Goal: Obtain resource: Download file/media

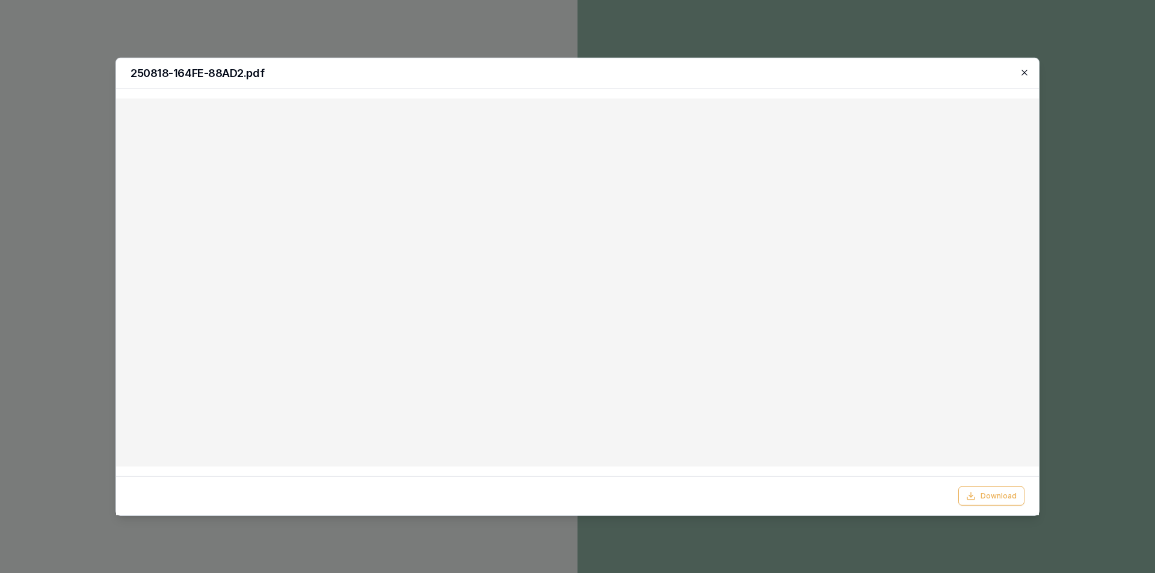
click at [1025, 75] on icon "button" at bounding box center [1025, 72] width 10 height 10
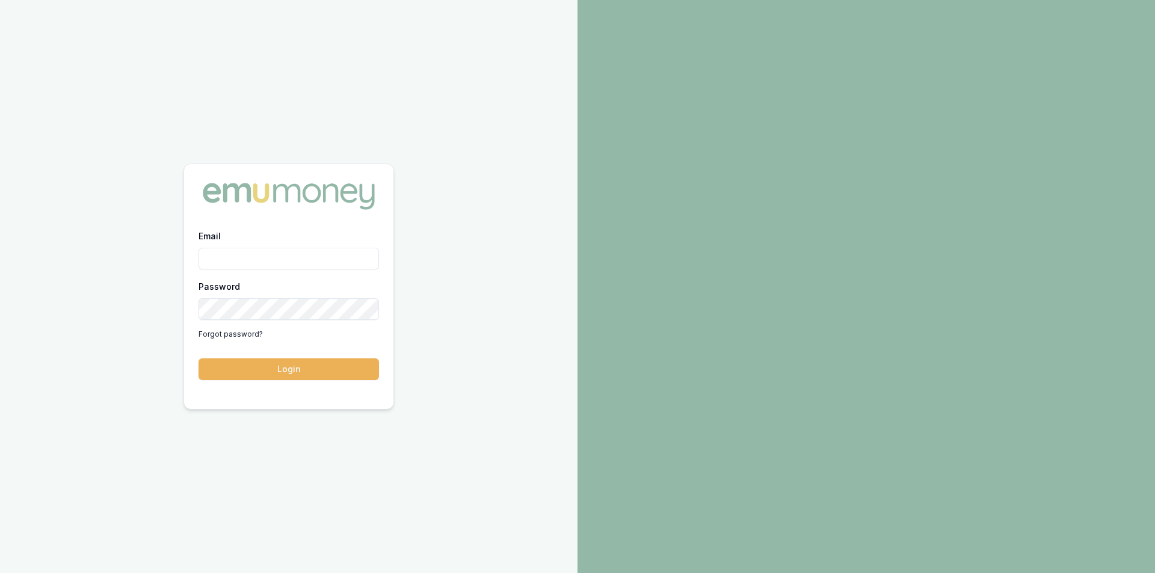
click at [242, 254] on input "Email" at bounding box center [289, 259] width 181 height 22
type input "[PERSON_NAME][EMAIL_ADDRESS][PERSON_NAME][DOMAIN_NAME]"
click at [285, 376] on button "Login" at bounding box center [289, 370] width 181 height 22
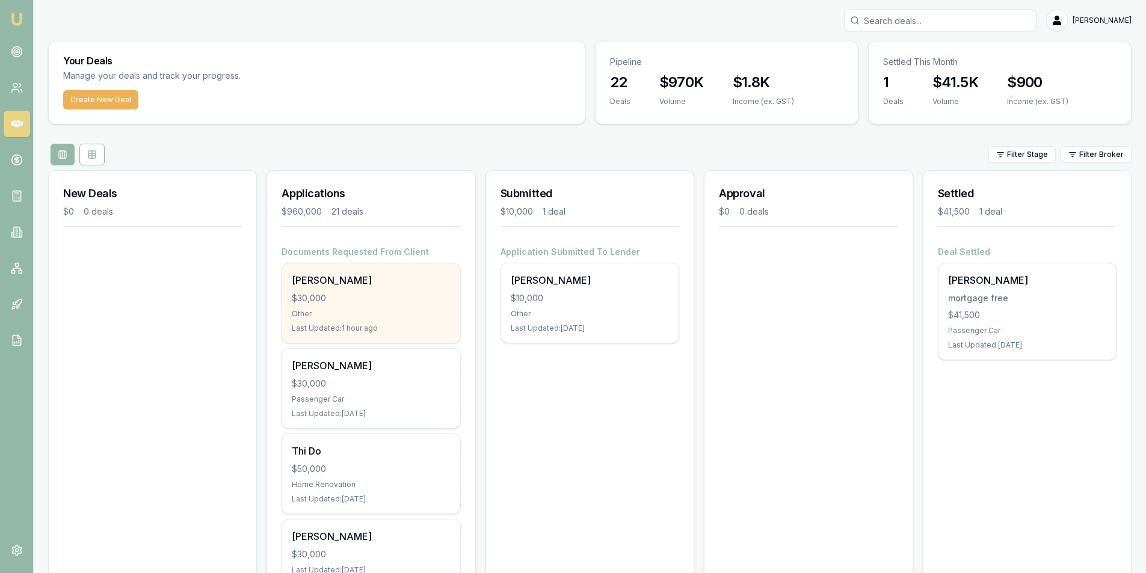
click at [332, 285] on div "huy pham" at bounding box center [371, 280] width 158 height 14
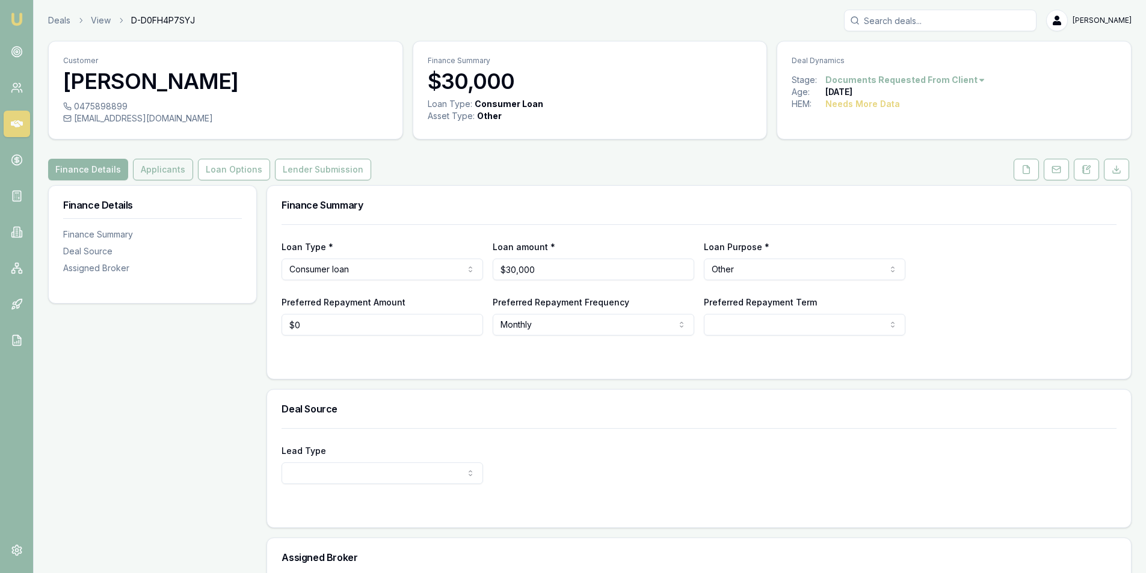
click at [161, 176] on button "Applicants" at bounding box center [163, 170] width 60 height 22
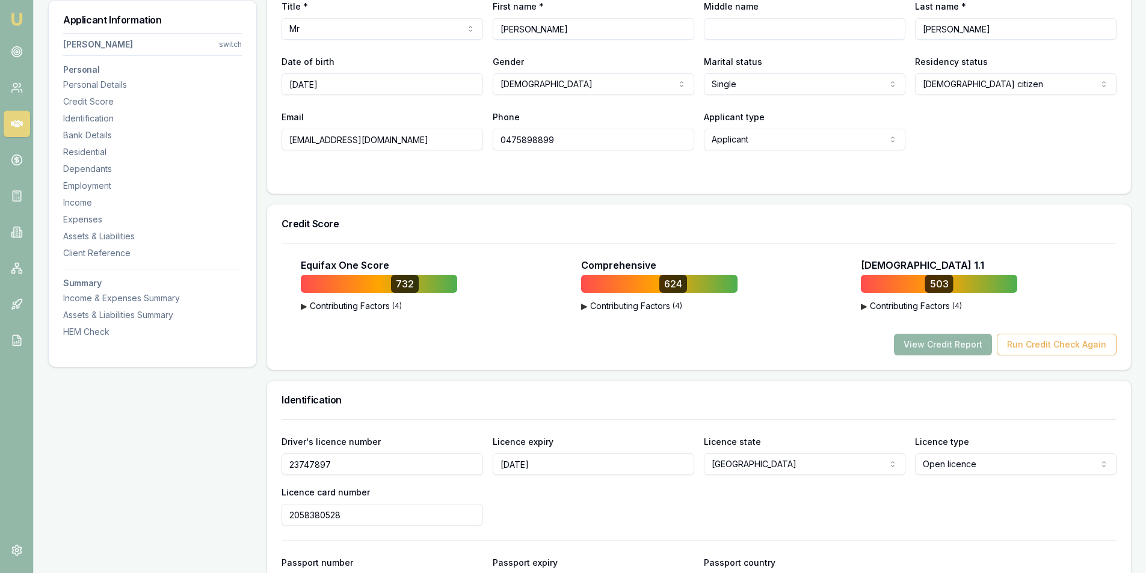
scroll to position [181, 0]
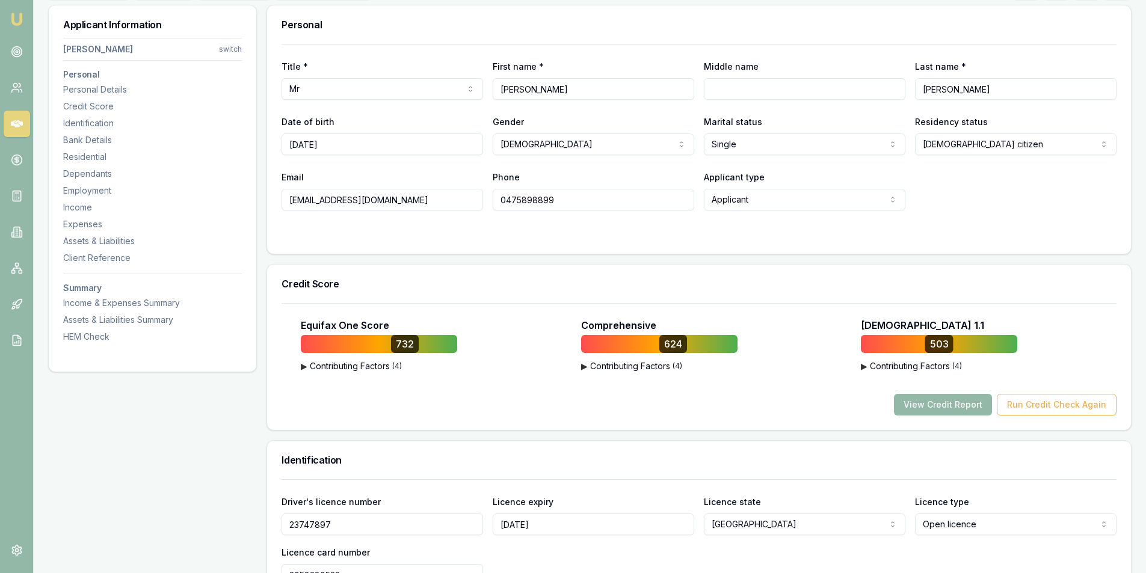
drag, startPoint x: 406, startPoint y: 198, endPoint x: 283, endPoint y: 198, distance: 122.8
click at [283, 198] on input "huypham20892@gmail.com" at bounding box center [383, 200] width 202 height 22
click at [520, 199] on input "0475898899" at bounding box center [594, 200] width 202 height 22
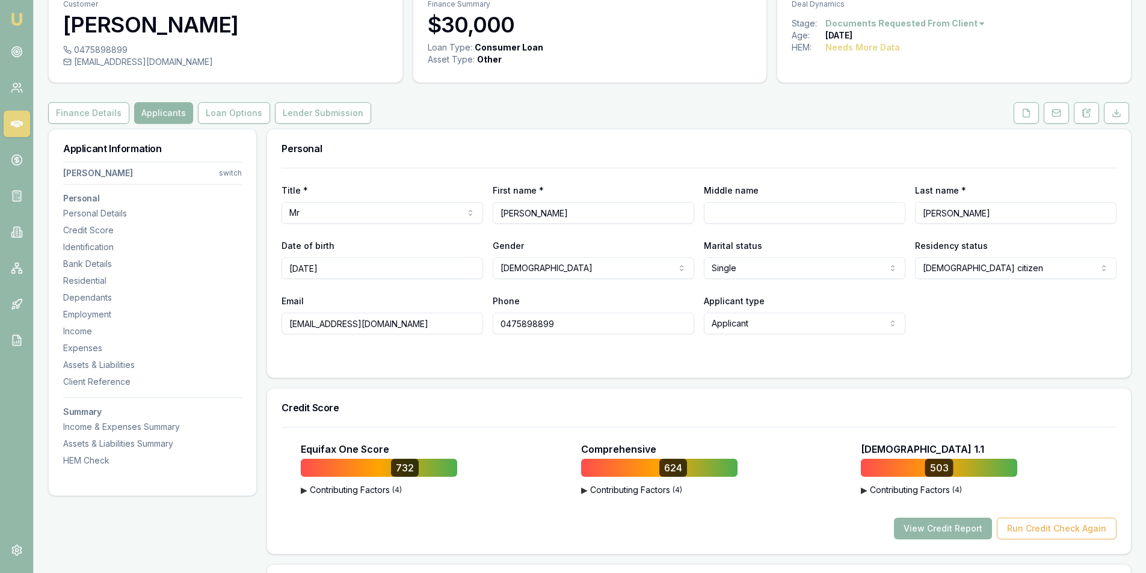
scroll to position [0, 0]
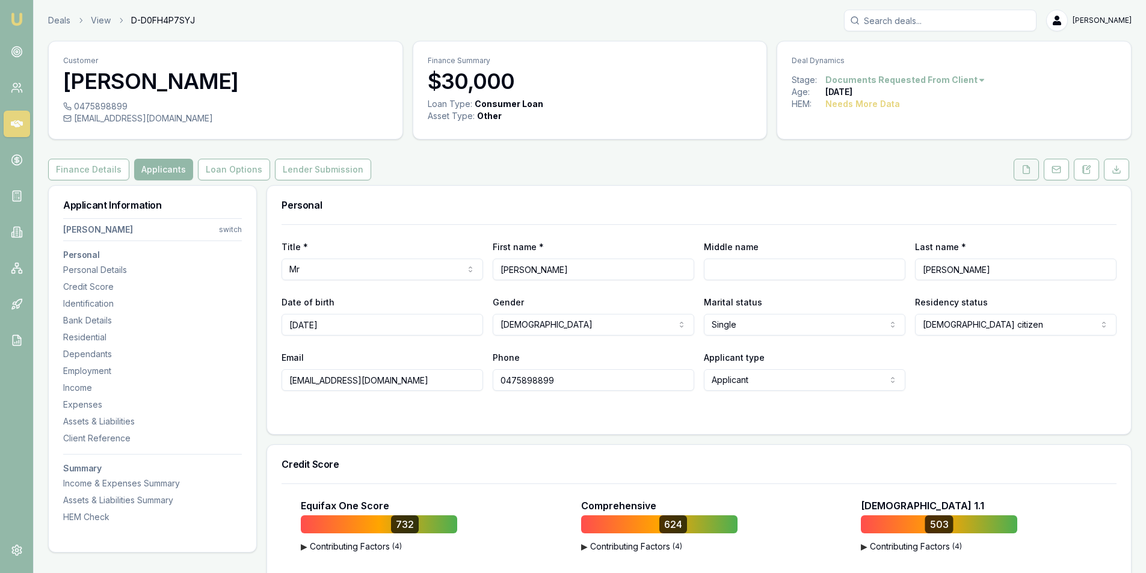
click at [1024, 176] on button at bounding box center [1026, 170] width 25 height 22
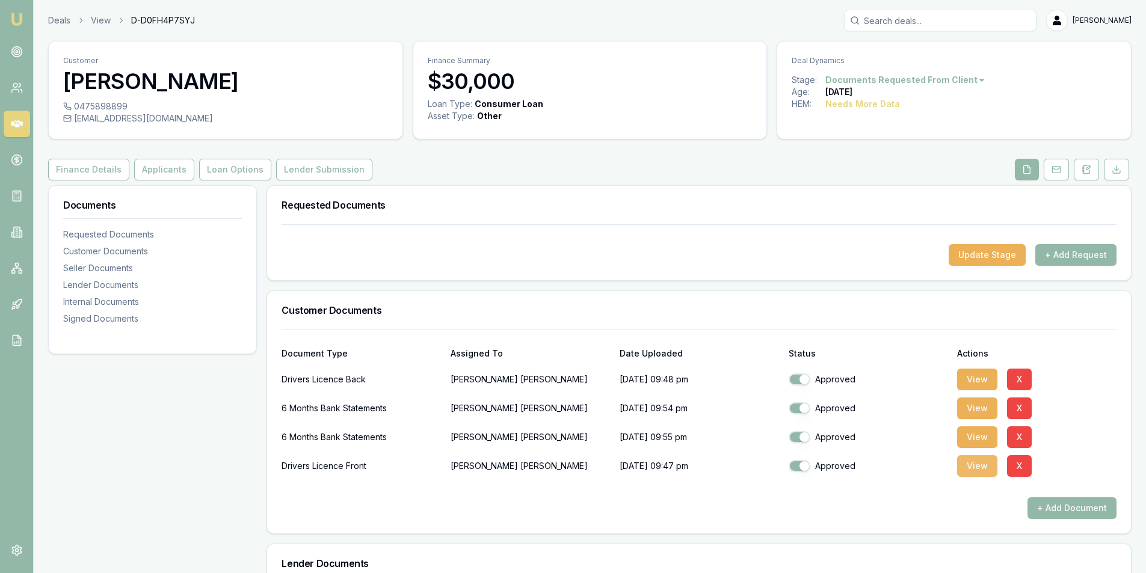
click at [983, 471] on button "View" at bounding box center [977, 467] width 40 height 22
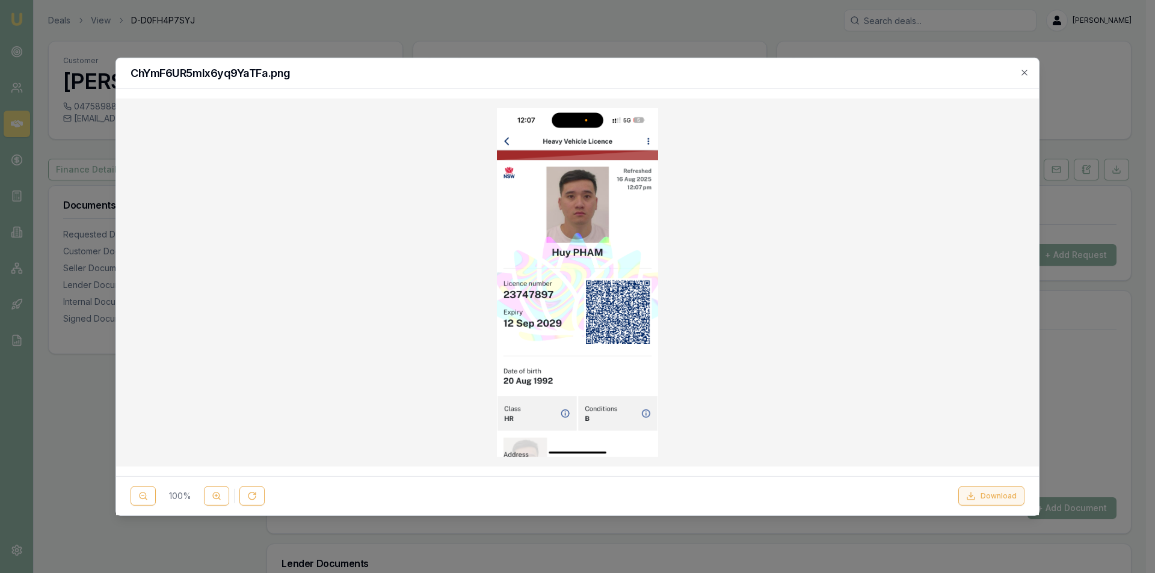
click at [990, 500] on button "Download" at bounding box center [992, 496] width 66 height 19
click at [1095, 359] on div at bounding box center [577, 286] width 1155 height 573
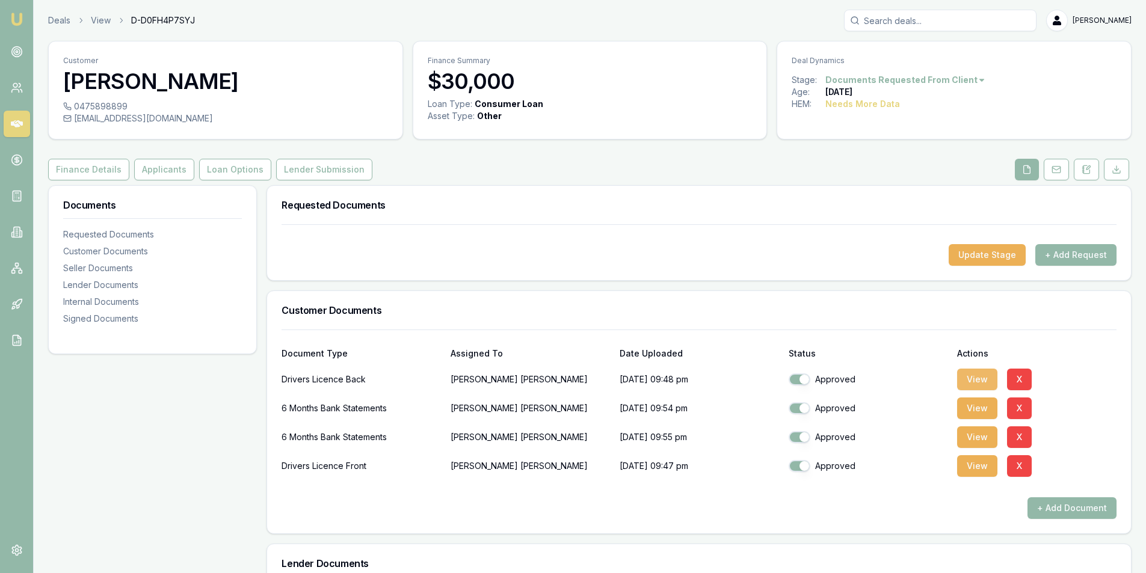
click at [985, 376] on button "View" at bounding box center [977, 380] width 40 height 22
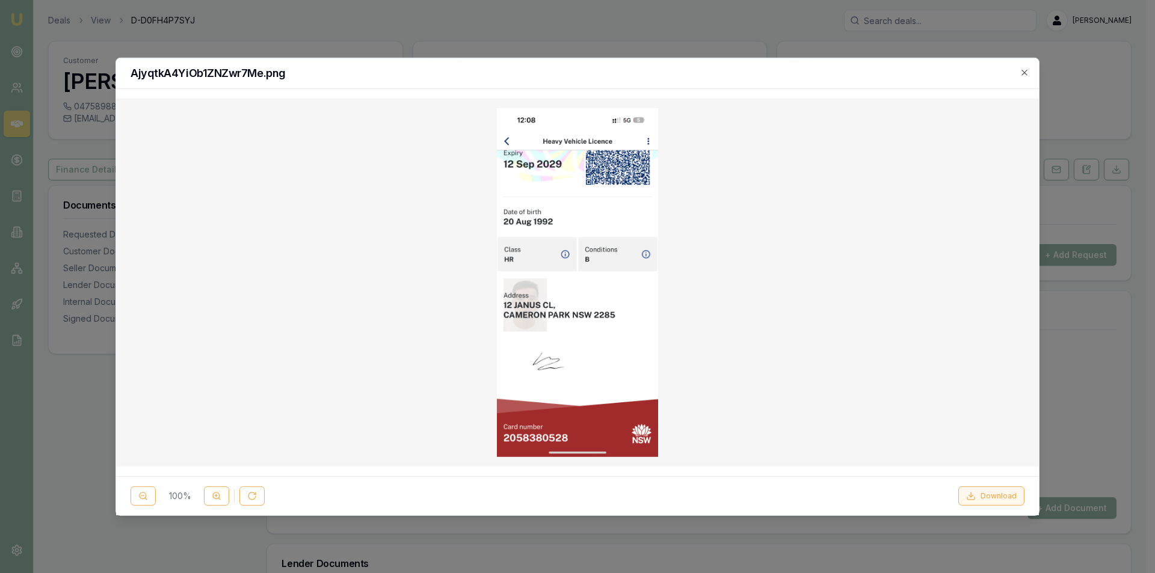
click at [1015, 500] on button "Download" at bounding box center [992, 496] width 66 height 19
drag, startPoint x: 1100, startPoint y: 336, endPoint x: 1029, endPoint y: 322, distance: 72.3
click at [1100, 336] on div at bounding box center [577, 286] width 1155 height 573
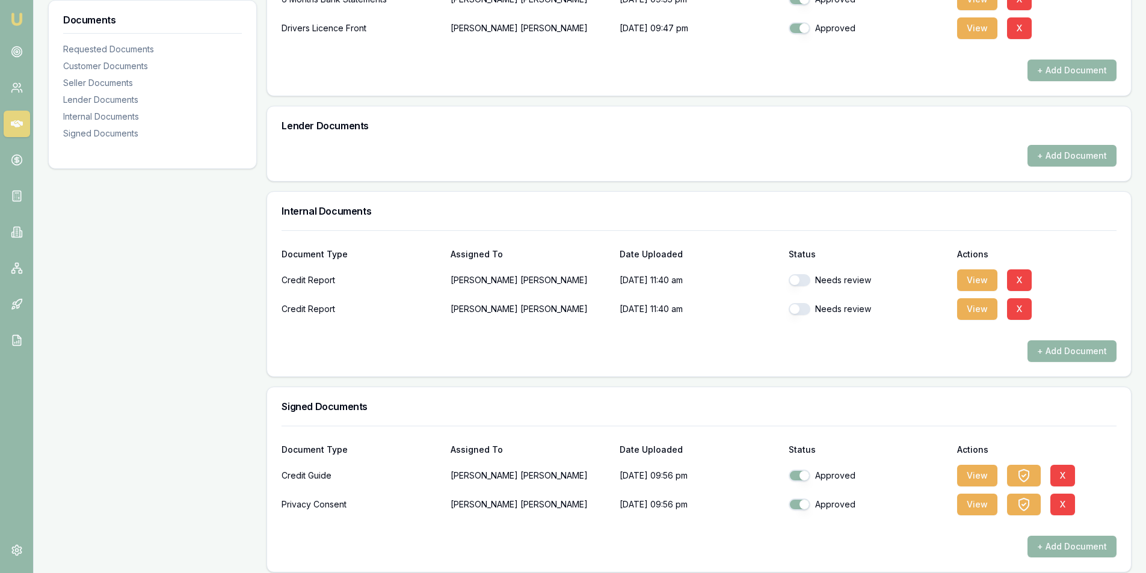
scroll to position [447, 0]
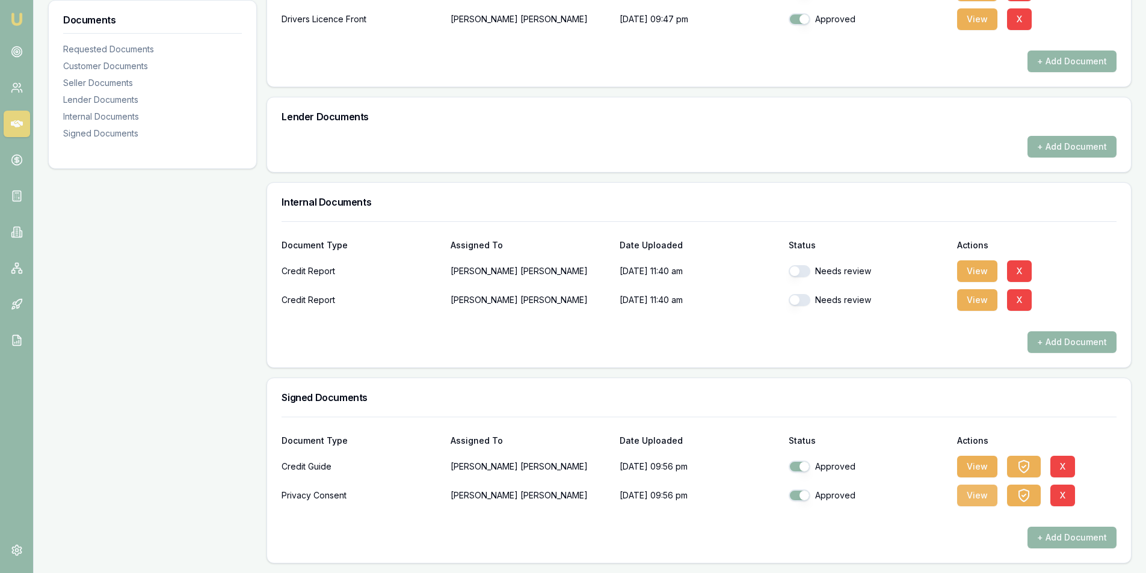
click at [984, 498] on button "View" at bounding box center [977, 496] width 40 height 22
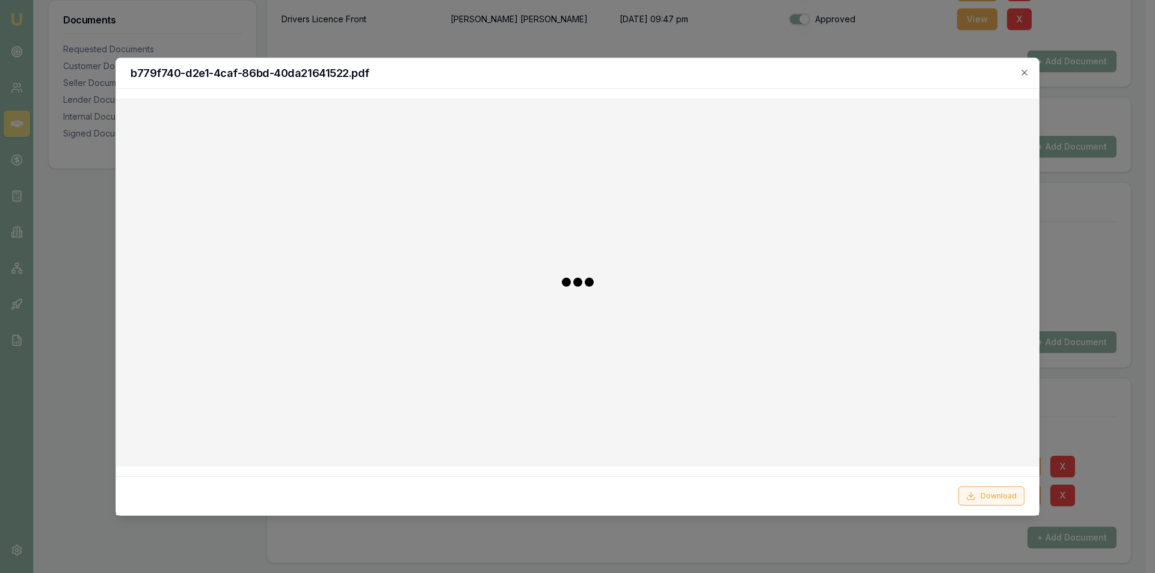
click at [1000, 499] on button "Download" at bounding box center [992, 496] width 66 height 19
click at [73, 242] on div at bounding box center [577, 286] width 1155 height 573
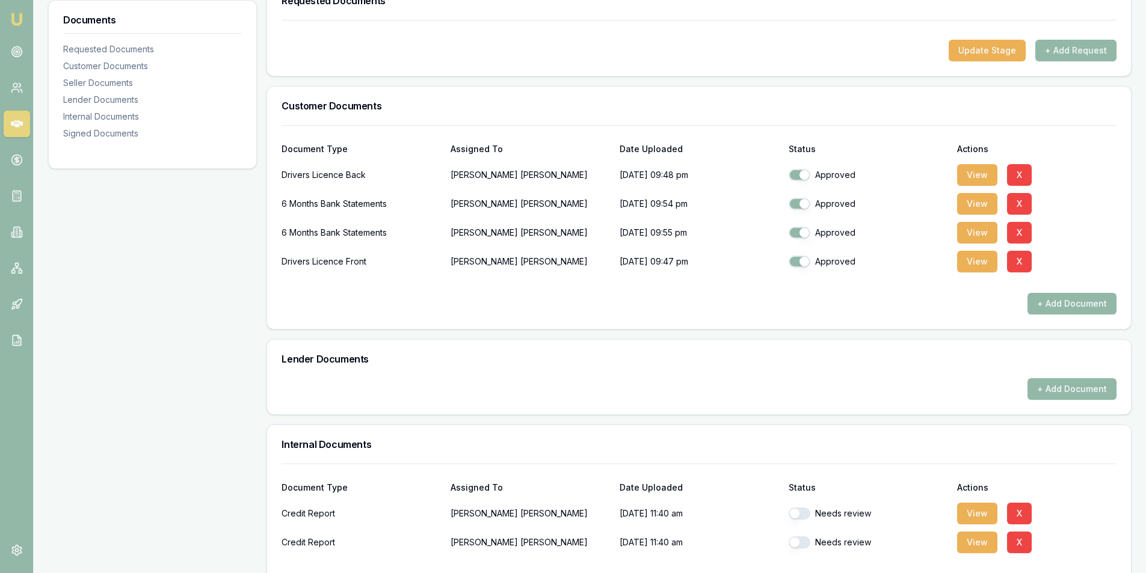
scroll to position [146, 0]
